Goal: Task Accomplishment & Management: Use online tool/utility

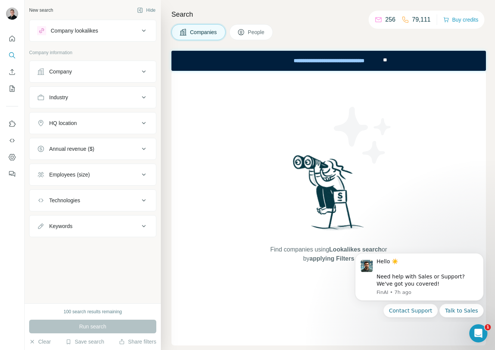
click at [128, 121] on div "HQ location" at bounding box center [88, 123] width 102 height 8
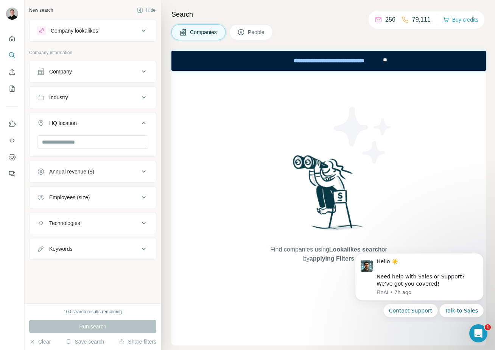
click at [128, 174] on div "Annual revenue ($)" at bounding box center [88, 172] width 102 height 8
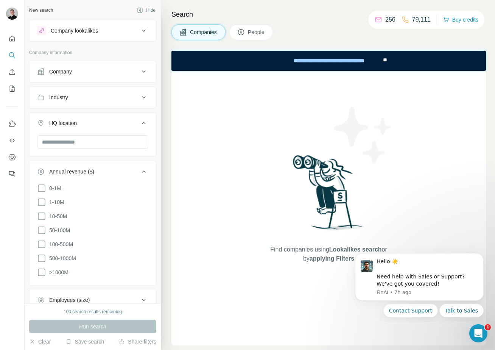
click at [105, 176] on button "Annual revenue ($)" at bounding box center [93, 172] width 126 height 21
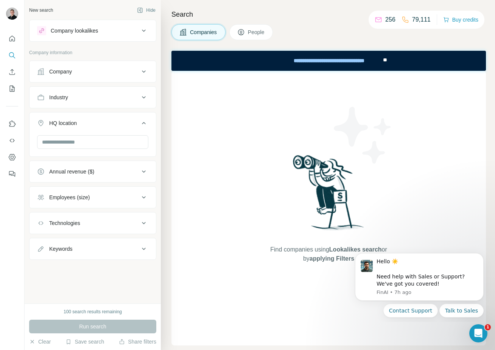
click at [95, 206] on button "Employees (size)" at bounding box center [93, 197] width 126 height 18
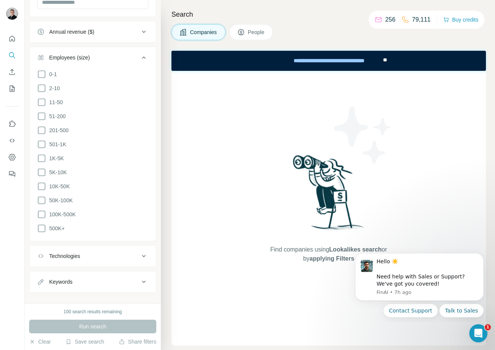
scroll to position [148, 0]
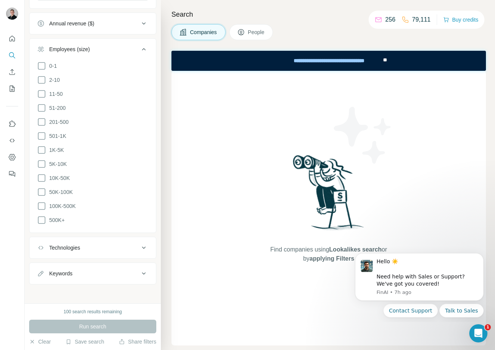
click at [69, 247] on div "Technologies" at bounding box center [64, 248] width 31 height 8
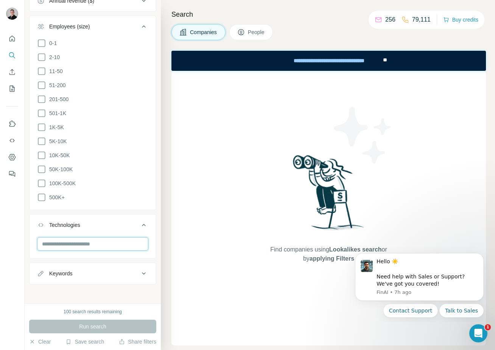
click at [70, 244] on input "text" at bounding box center [92, 244] width 111 height 14
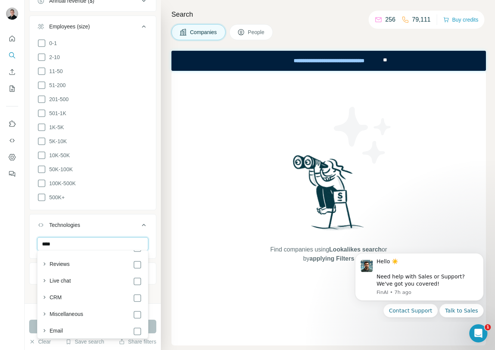
scroll to position [0, 0]
type input "******"
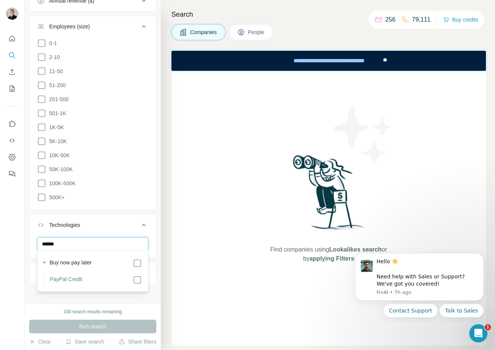
click at [108, 242] on input "******" at bounding box center [92, 244] width 111 height 14
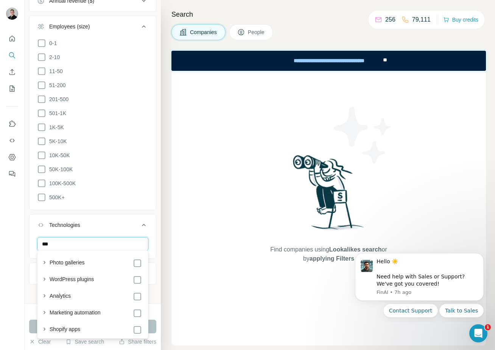
type input "****"
click at [80, 223] on div "Technologies" at bounding box center [64, 225] width 31 height 8
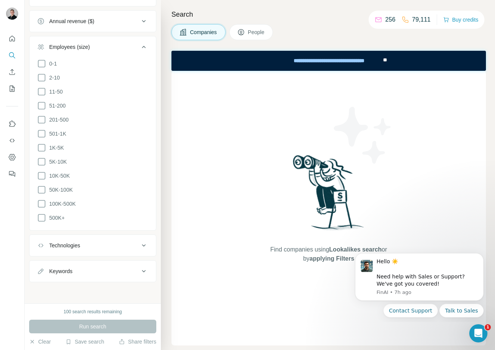
scroll to position [148, 0]
click at [96, 270] on div "Keywords" at bounding box center [88, 274] width 102 height 8
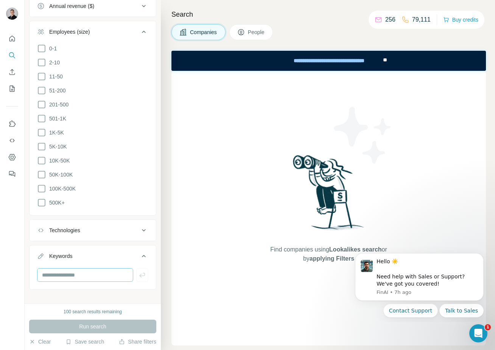
scroll to position [171, 0]
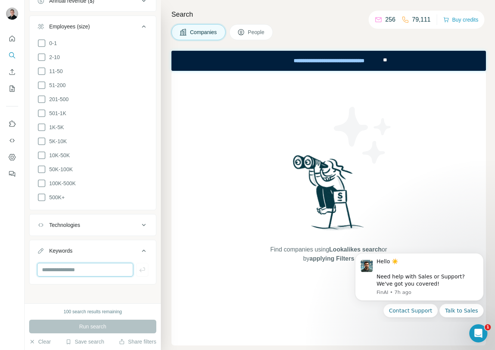
click at [94, 272] on input "text" at bounding box center [85, 270] width 96 height 14
type input "******"
click at [142, 269] on icon "button" at bounding box center [143, 270] width 8 height 8
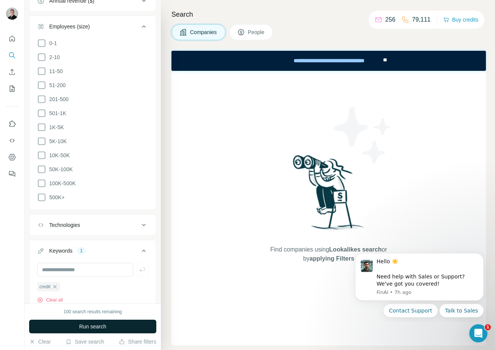
click at [117, 327] on button "Run search" at bounding box center [92, 327] width 127 height 14
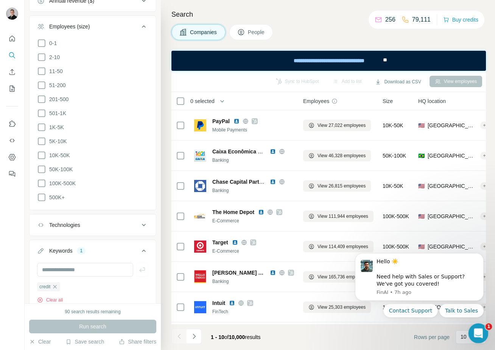
click at [484, 336] on div "Open Intercom Messenger" at bounding box center [477, 332] width 25 height 25
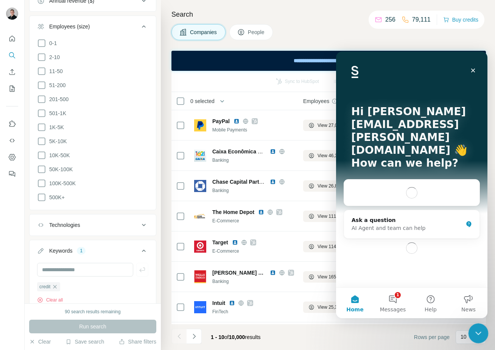
click at [480, 331] on icon "Close Intercom Messenger" at bounding box center [477, 332] width 9 height 9
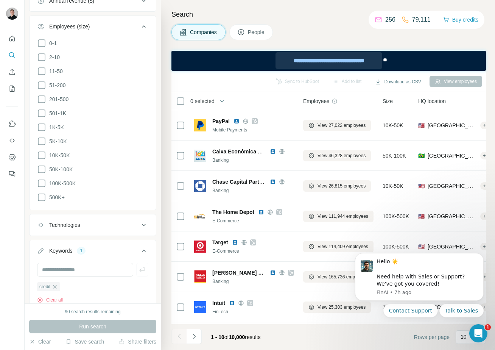
click at [372, 62] on div "**********" at bounding box center [329, 60] width 107 height 17
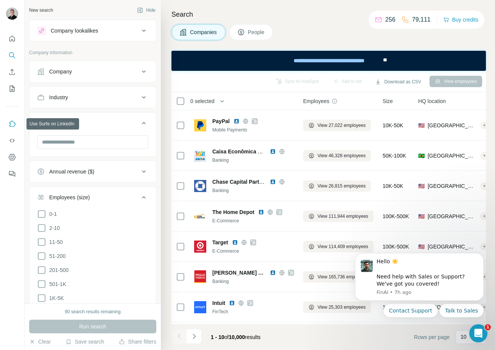
click at [12, 122] on icon "Use Surfe on LinkedIn" at bounding box center [12, 123] width 6 height 6
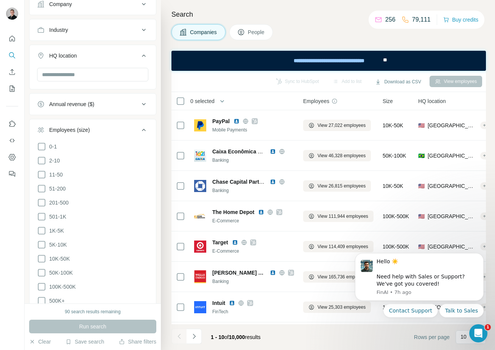
click at [145, 129] on icon at bounding box center [143, 129] width 9 height 9
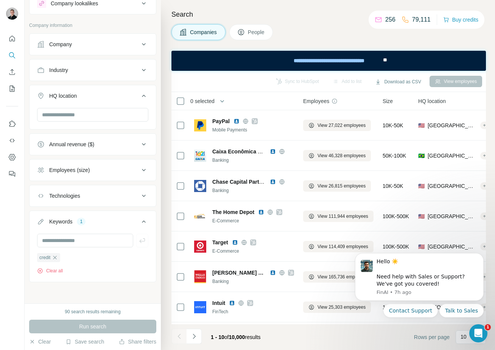
scroll to position [27, 0]
click at [148, 96] on icon at bounding box center [143, 95] width 9 height 9
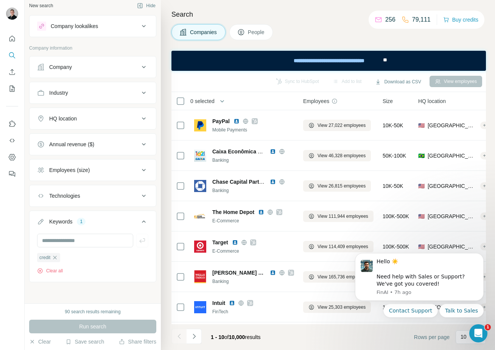
scroll to position [0, 0]
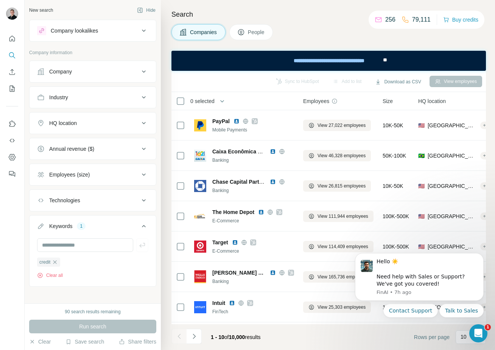
click at [126, 28] on div "Company lookalikes" at bounding box center [88, 30] width 102 height 9
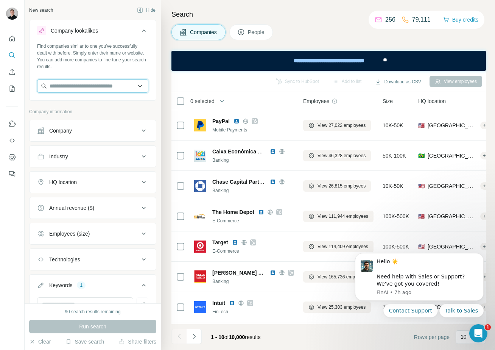
click at [115, 86] on input "text" at bounding box center [92, 86] width 111 height 14
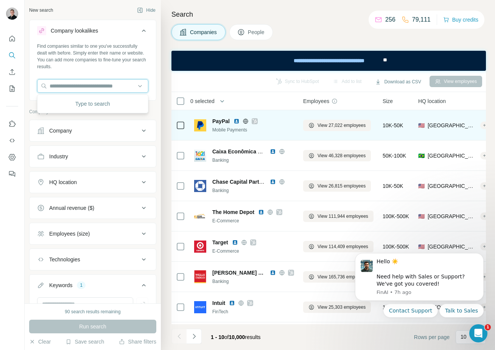
scroll to position [0, 8]
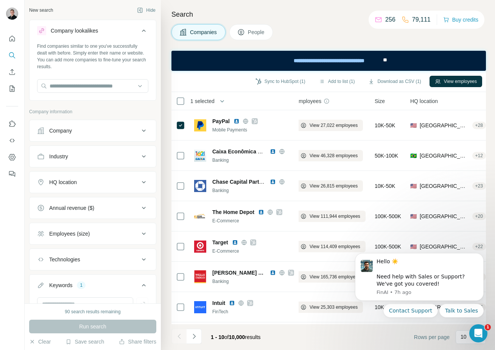
click at [144, 31] on icon at bounding box center [143, 30] width 9 height 9
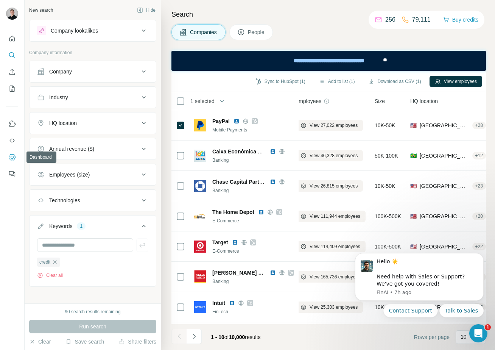
click at [14, 156] on icon "Dashboard" at bounding box center [12, 157] width 7 height 6
drag, startPoint x: 377, startPoint y: 102, endPoint x: 410, endPoint y: 102, distance: 33.0
click at [0, 0] on tr "1 selected Companies Employees Size HQ location About Lists Annual revenue Tech…" at bounding box center [0, 0] width 0 height 0
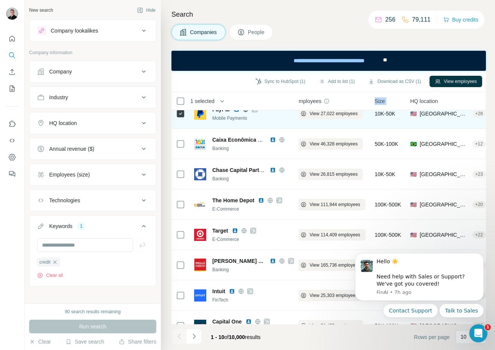
scroll to position [5, 8]
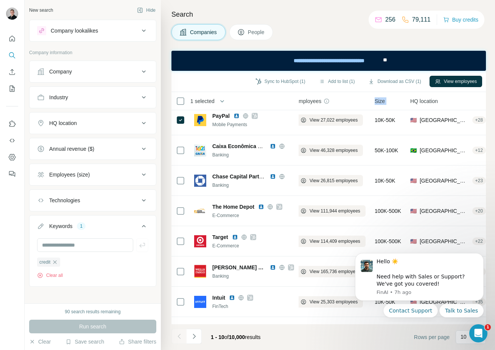
click at [90, 174] on div "Employees (size)" at bounding box center [69, 175] width 41 height 8
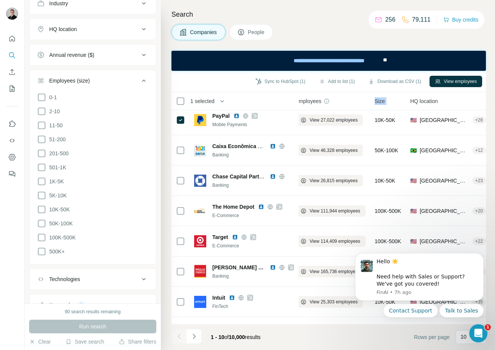
scroll to position [95, 0]
